Goal: Task Accomplishment & Management: Manage account settings

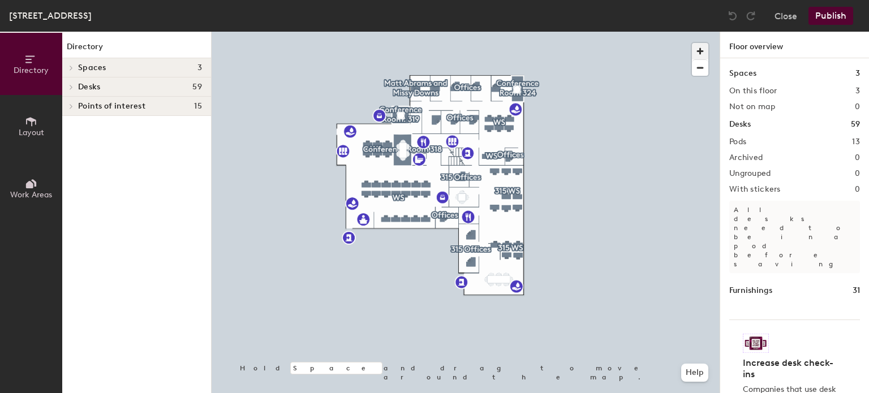
click at [697, 49] on span "button" at bounding box center [700, 51] width 16 height 16
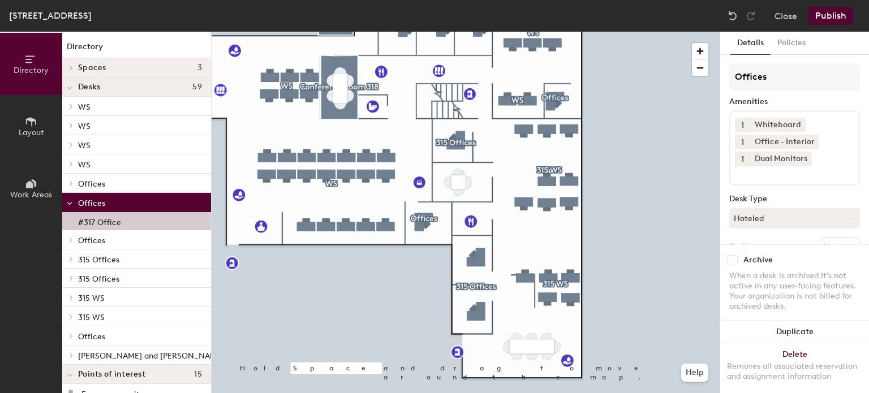
click at [144, 355] on span "[PERSON_NAME] and [PERSON_NAME]" at bounding box center [151, 356] width 146 height 10
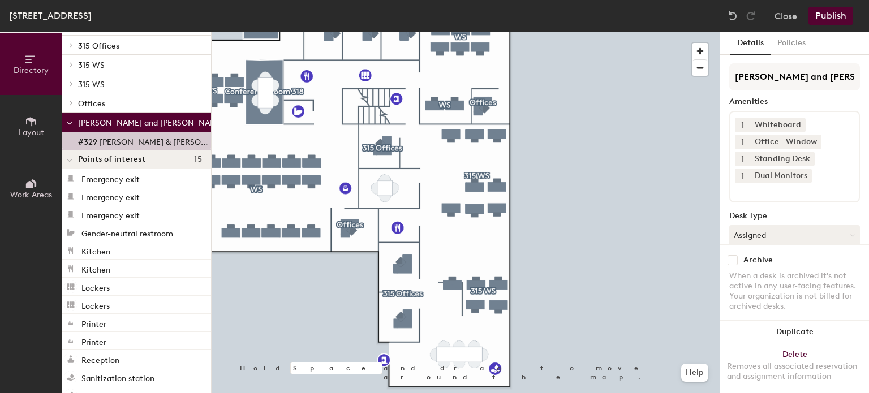
scroll to position [176, 0]
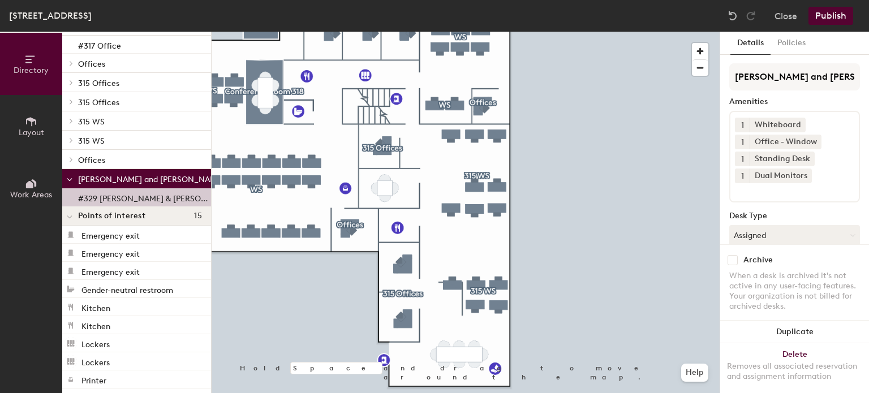
click at [92, 199] on p "#329 [PERSON_NAME] & [PERSON_NAME] - Partnered Office" at bounding box center [143, 197] width 131 height 13
click at [762, 77] on input "[PERSON_NAME] and [PERSON_NAME]" at bounding box center [794, 76] width 131 height 27
click at [781, 46] on button "Policies" at bounding box center [791, 43] width 42 height 23
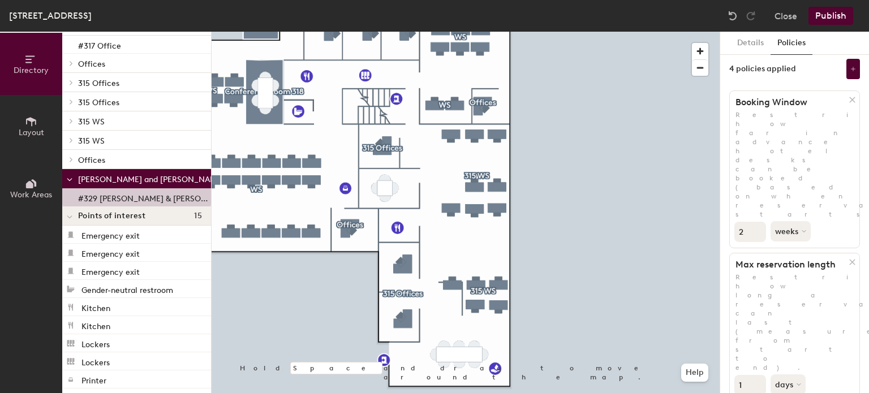
scroll to position [0, 0]
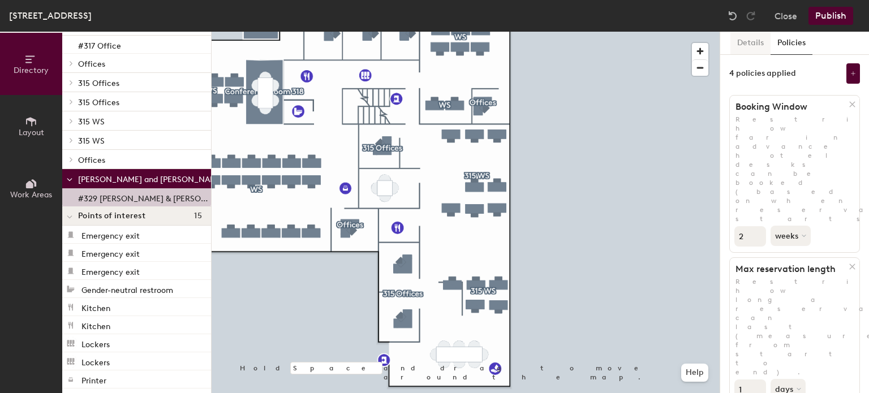
click at [748, 45] on button "Details" at bounding box center [750, 43] width 40 height 23
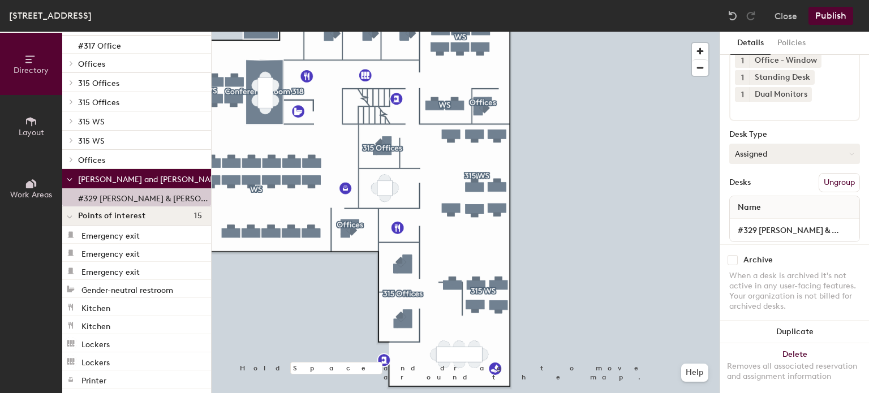
scroll to position [104, 0]
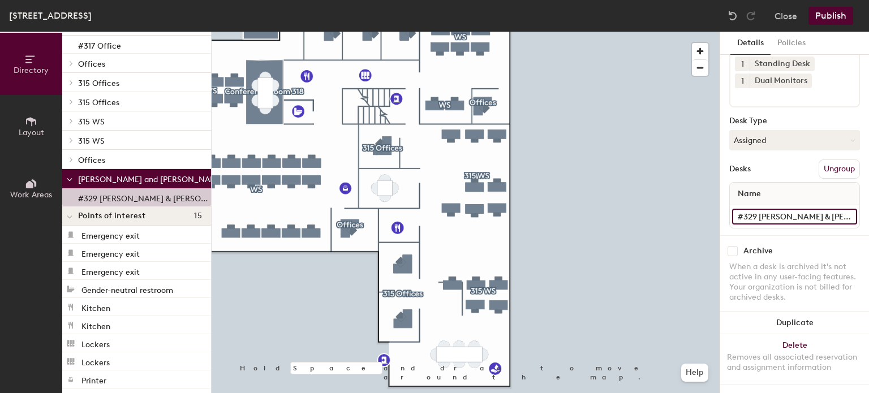
click at [773, 209] on input "#329 [PERSON_NAME] & [PERSON_NAME] - Partnered Office" at bounding box center [794, 217] width 125 height 16
click at [759, 209] on input "#329 [PERSON_NAME] & [PERSON_NAME] - Partnered Office" at bounding box center [794, 217] width 125 height 16
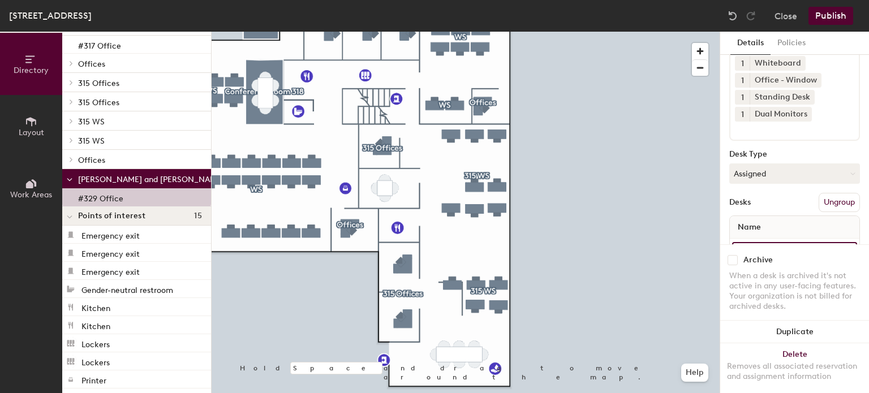
scroll to position [0, 0]
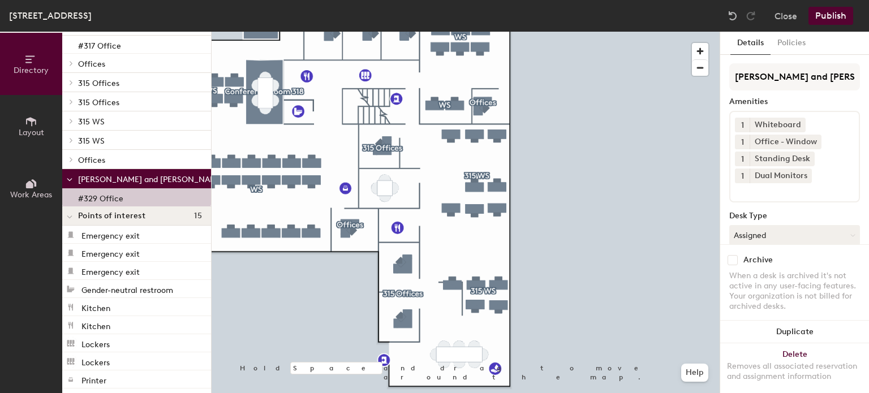
type input "#329 Office"
click at [95, 160] on span "Offices" at bounding box center [91, 161] width 27 height 10
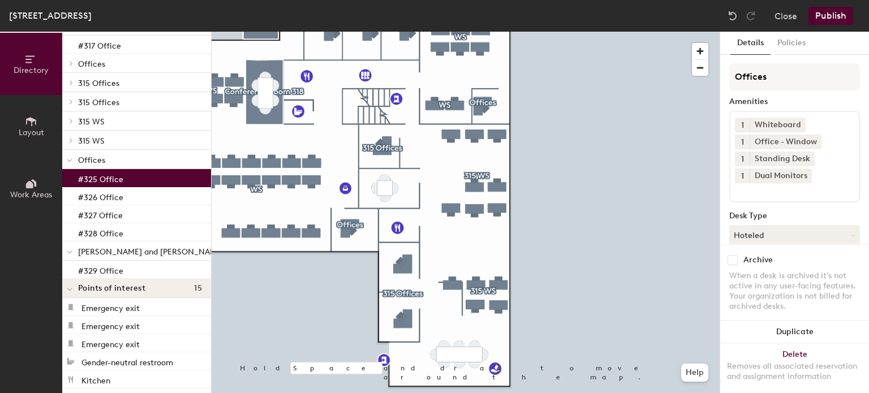
click at [96, 179] on p "#325 Office" at bounding box center [100, 177] width 45 height 13
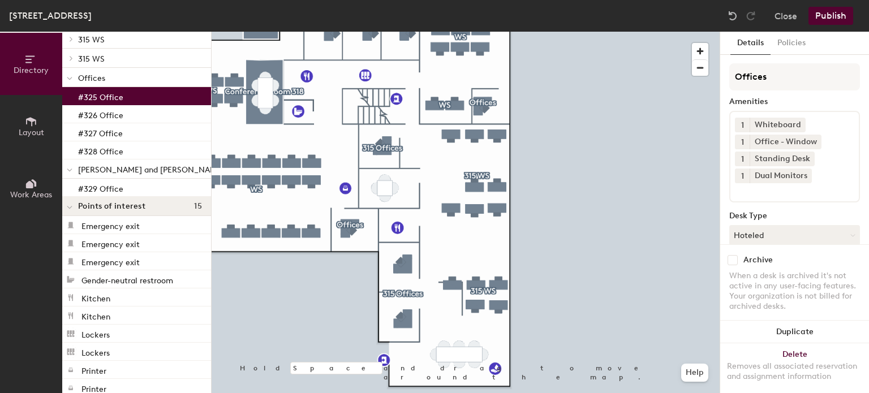
scroll to position [249, 0]
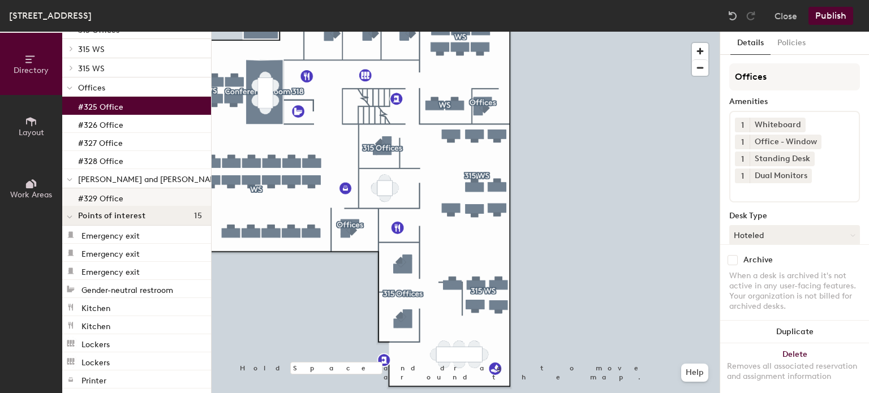
click at [104, 192] on p "#329 Office" at bounding box center [100, 197] width 45 height 13
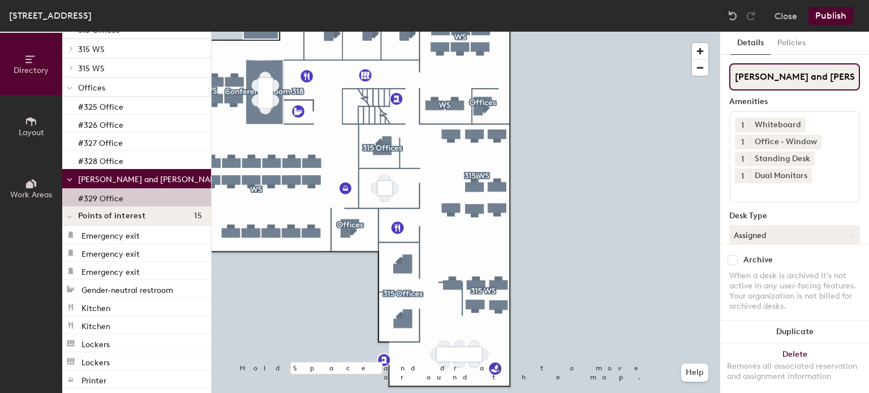
click at [733, 78] on input "[PERSON_NAME] and [PERSON_NAME]" at bounding box center [794, 76] width 131 height 27
type input "s"
type input "Office"
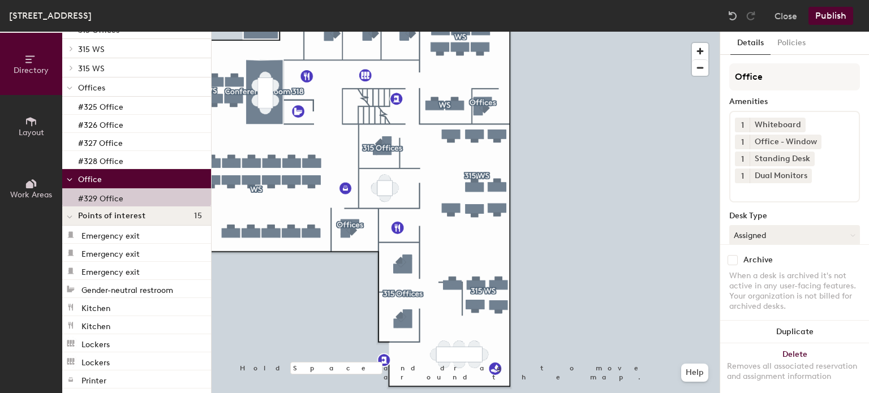
click at [838, 15] on button "Publish" at bounding box center [830, 16] width 45 height 18
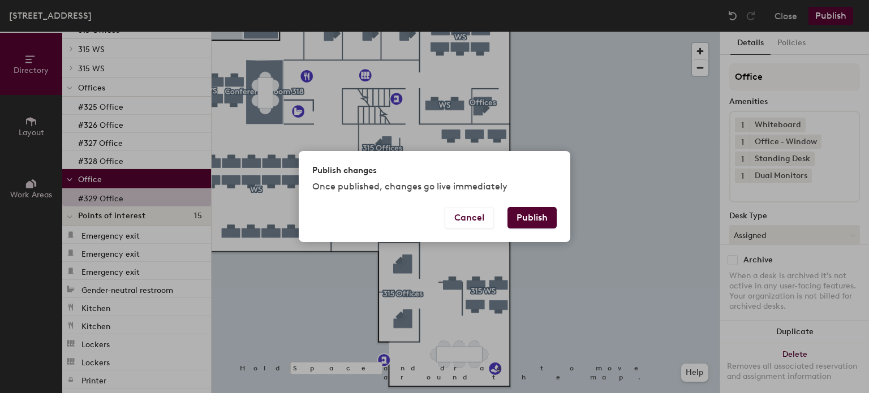
click at [529, 221] on button "Publish" at bounding box center [531, 217] width 49 height 21
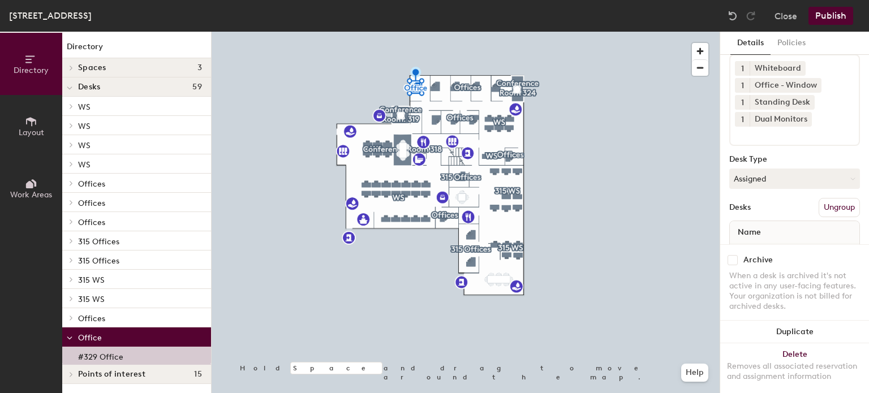
scroll to position [104, 0]
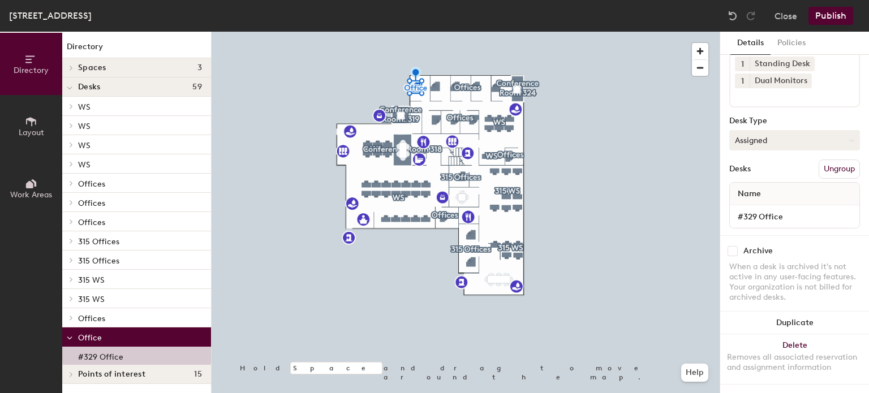
click at [748, 130] on button "Assigned" at bounding box center [794, 140] width 131 height 20
click at [752, 201] on div "Hoteled" at bounding box center [786, 209] width 113 height 17
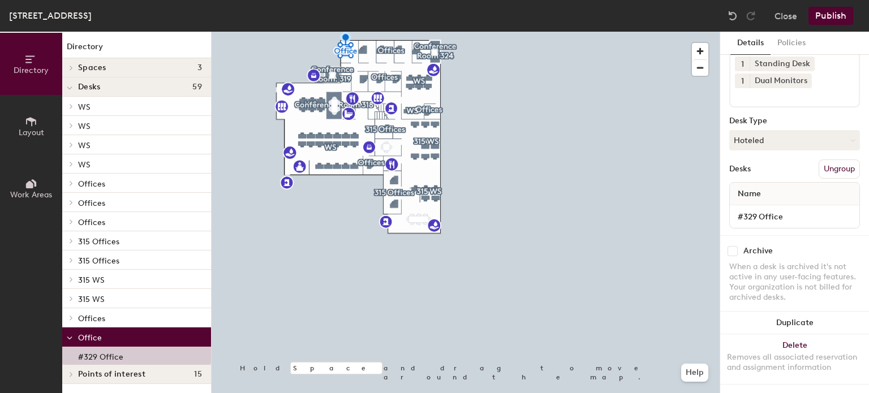
click at [826, 13] on button "Publish" at bounding box center [830, 16] width 45 height 18
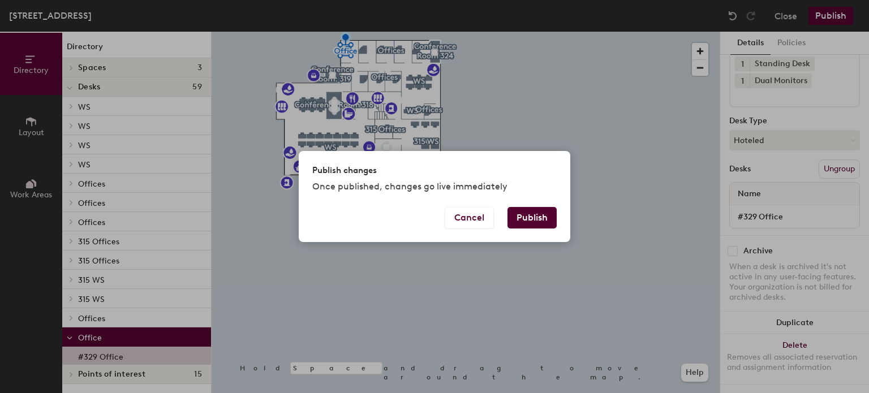
click at [545, 212] on button "Publish" at bounding box center [531, 217] width 49 height 21
